Goal: Transaction & Acquisition: Download file/media

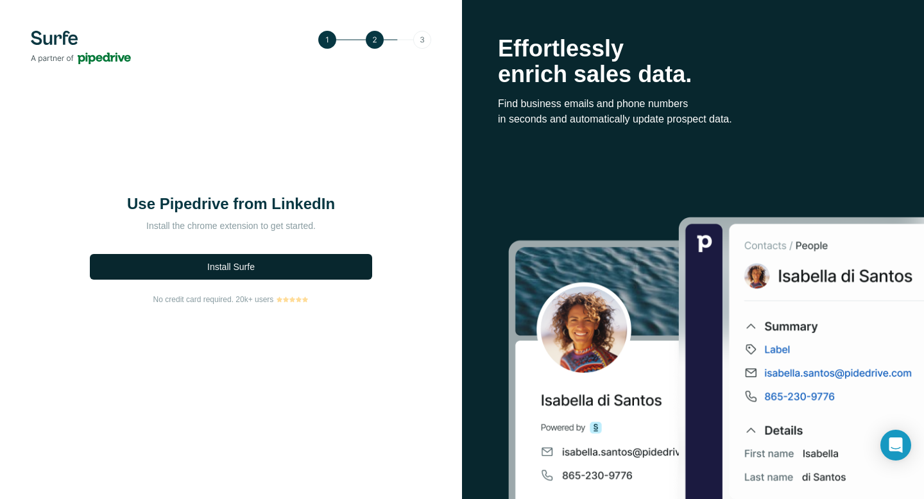
click at [242, 275] on button "Install Surfe" at bounding box center [231, 267] width 282 height 26
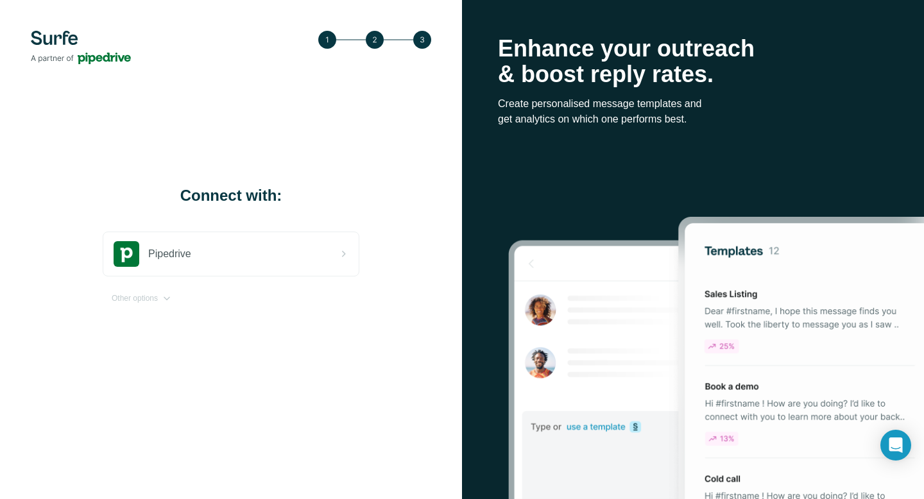
click at [413, 107] on div "Connect with: Pipedrive Other options" at bounding box center [231, 249] width 462 height 499
click at [869, 16] on div "Enhance your outreach & boost reply rates. Create personalised message template…" at bounding box center [693, 249] width 462 height 499
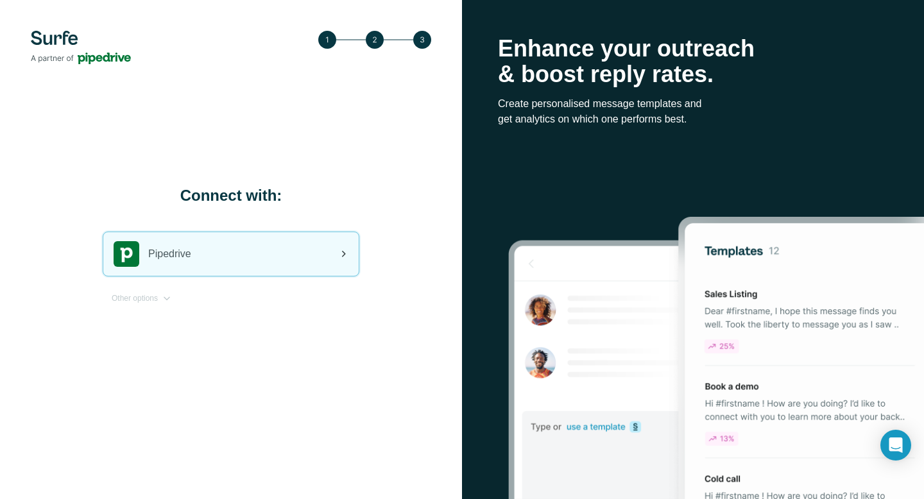
click at [262, 261] on div "Pipedrive" at bounding box center [230, 254] width 255 height 44
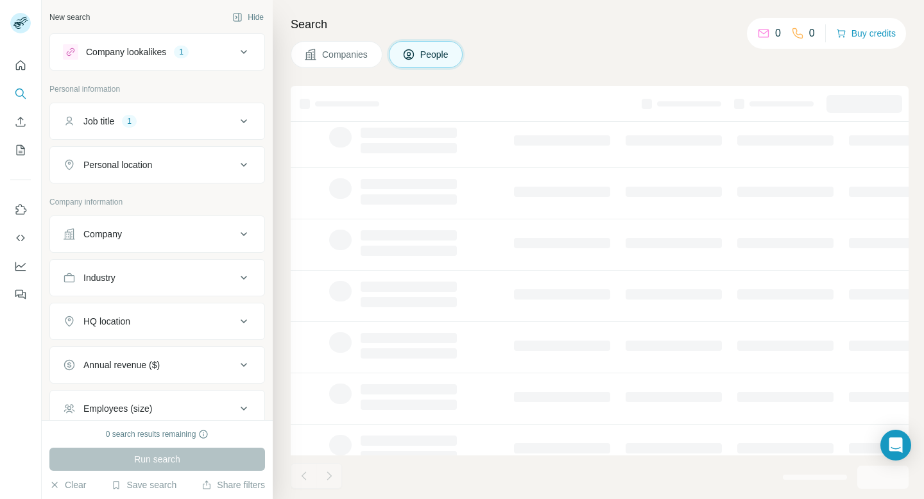
scroll to position [139, 0]
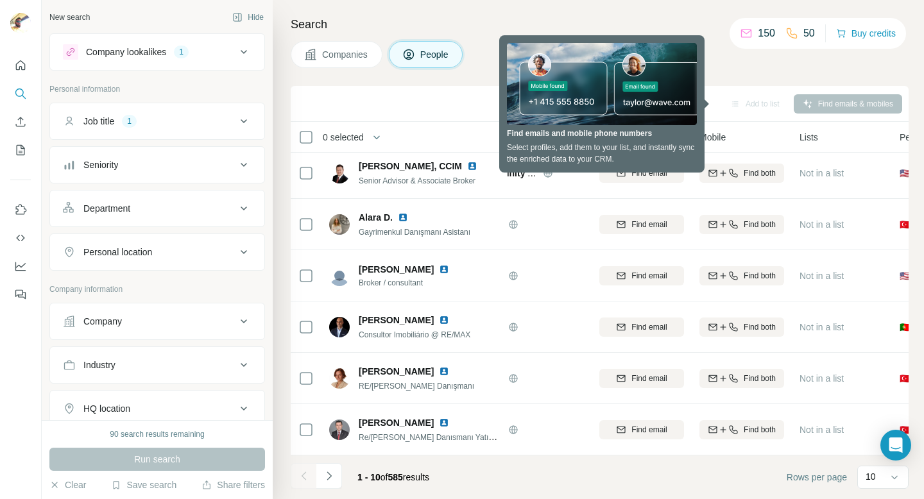
scroll to position [218, 0]
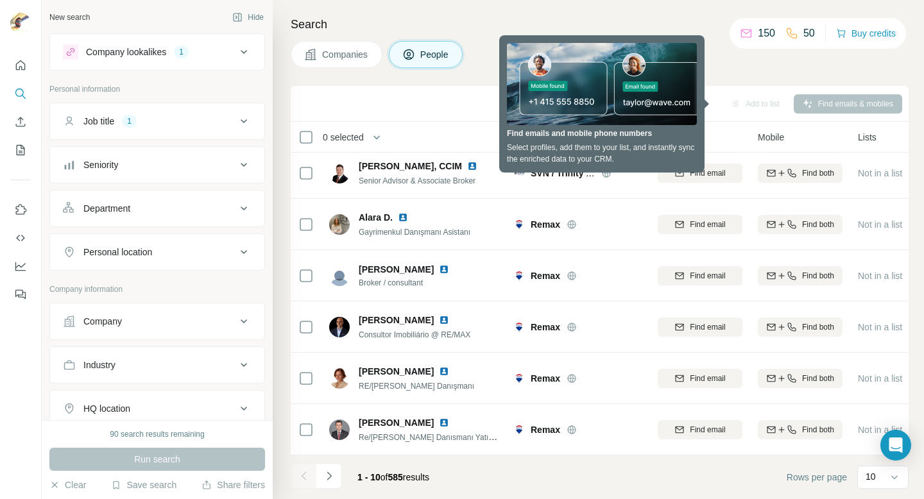
click at [422, 101] on div "Sync to Pipedrive Add to list Find emails & mobiles" at bounding box center [599, 103] width 605 height 22
click at [423, 102] on div "Sync to Pipedrive Add to list Find emails & mobiles" at bounding box center [599, 103] width 605 height 22
